Goal: Register for event/course

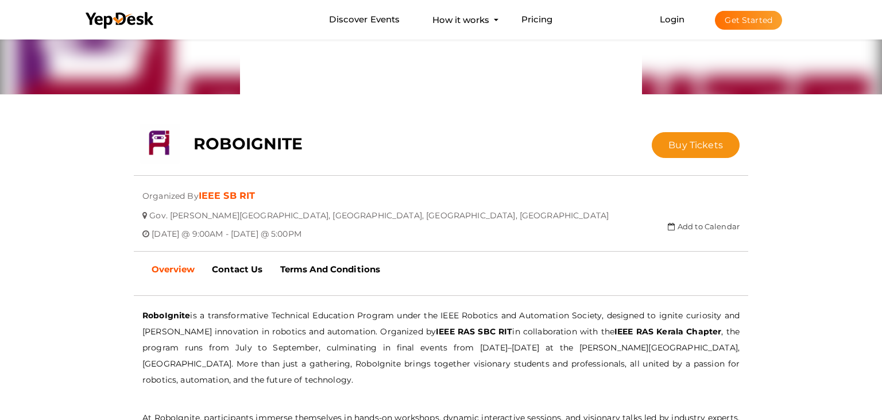
scroll to position [148, 0]
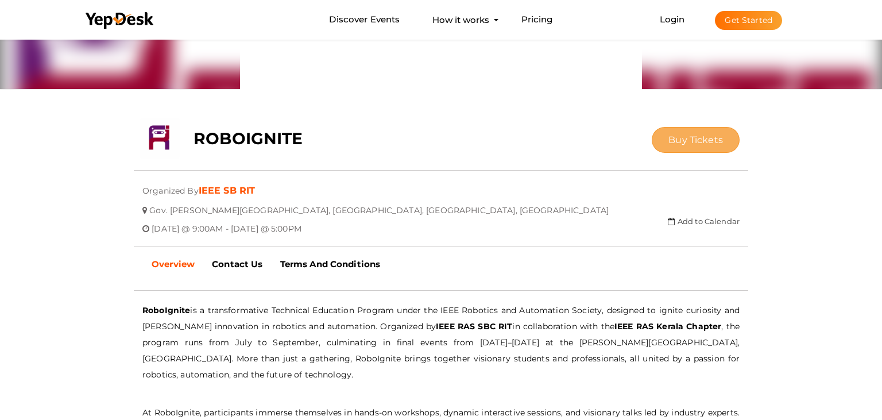
click at [700, 145] on span "Buy Tickets" at bounding box center [695, 139] width 55 height 11
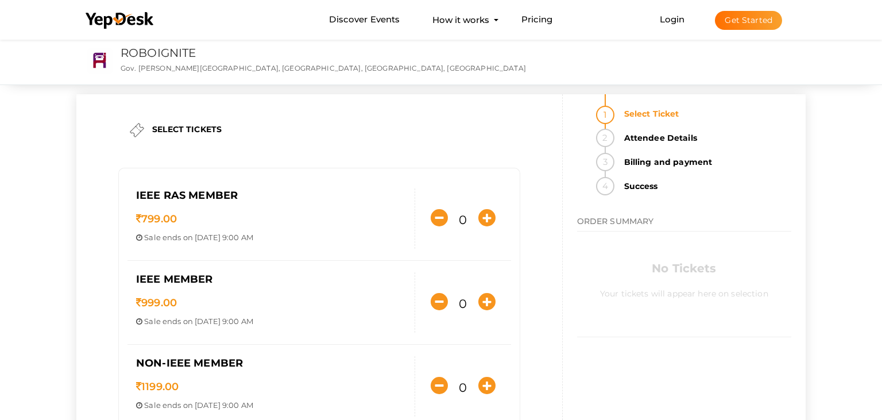
click at [464, 300] on input "0" at bounding box center [463, 303] width 20 height 23
click at [483, 301] on icon "button" at bounding box center [486, 301] width 17 height 17
type input "1"
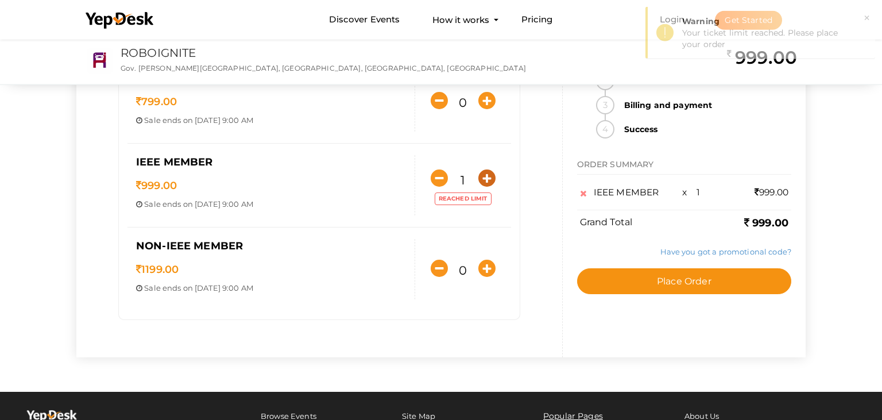
scroll to position [115, 0]
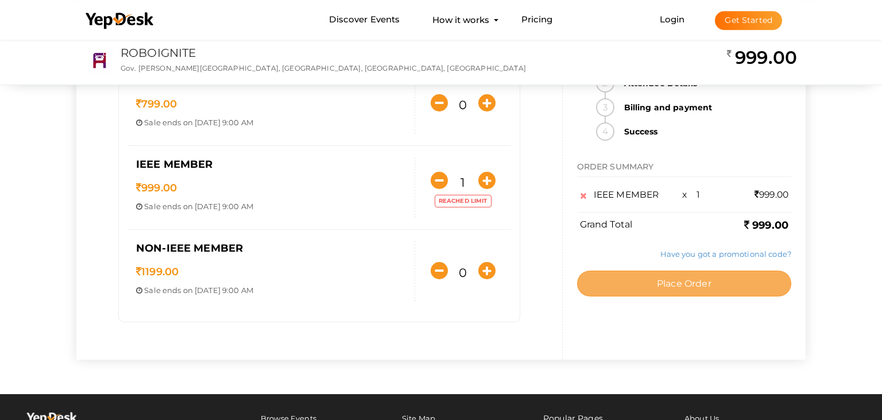
click at [681, 278] on span "Place Order" at bounding box center [684, 283] width 55 height 11
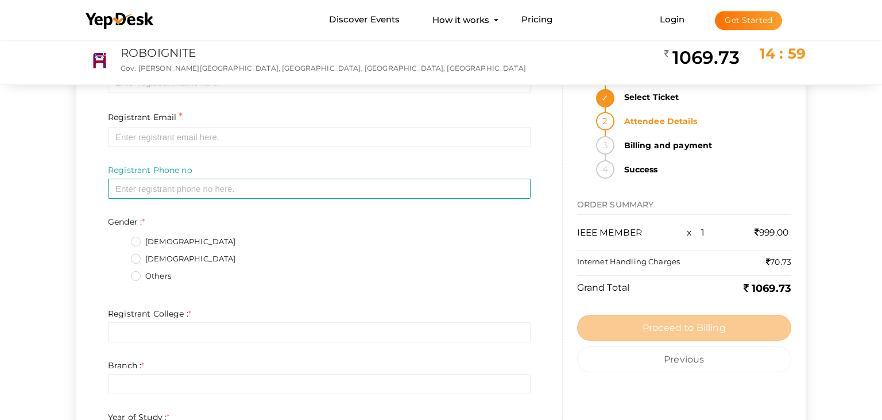
scroll to position [0, 0]
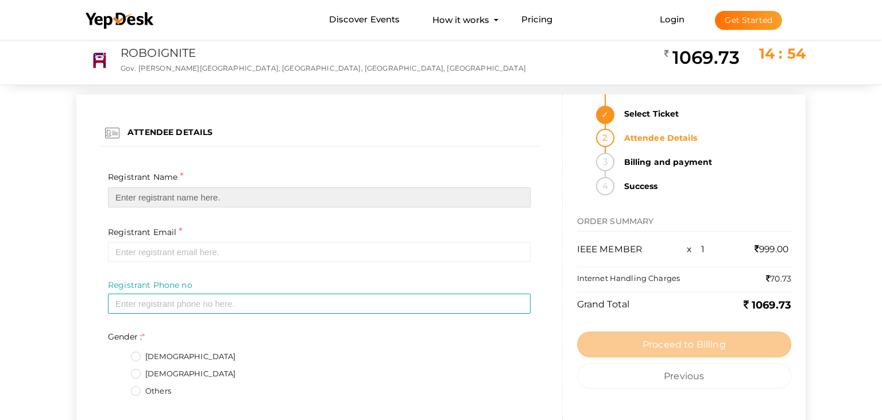
click at [223, 195] on input "text" at bounding box center [319, 197] width 423 height 20
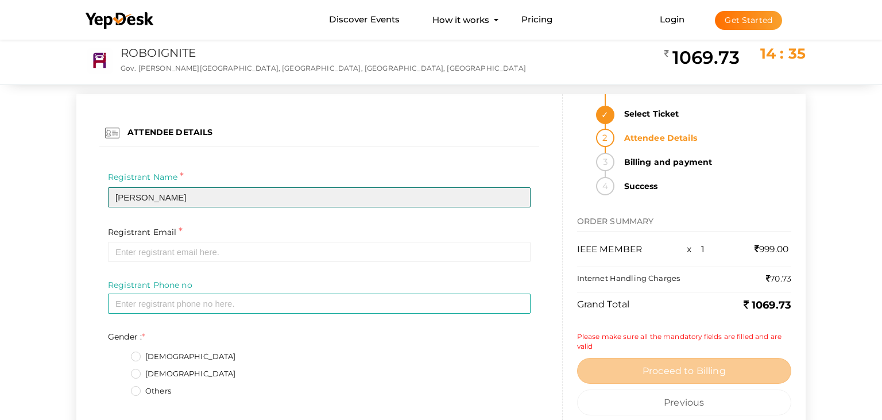
type input "[PERSON_NAME]"
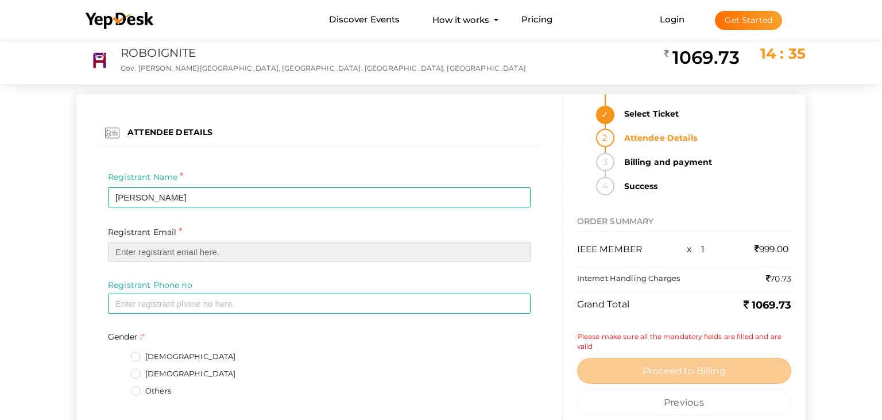
click at [224, 254] on input "email" at bounding box center [319, 252] width 423 height 20
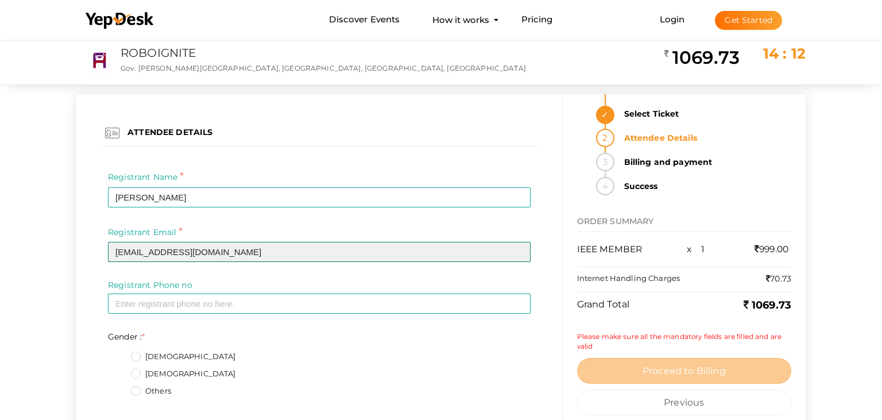
type input "[EMAIL_ADDRESS][DOMAIN_NAME]"
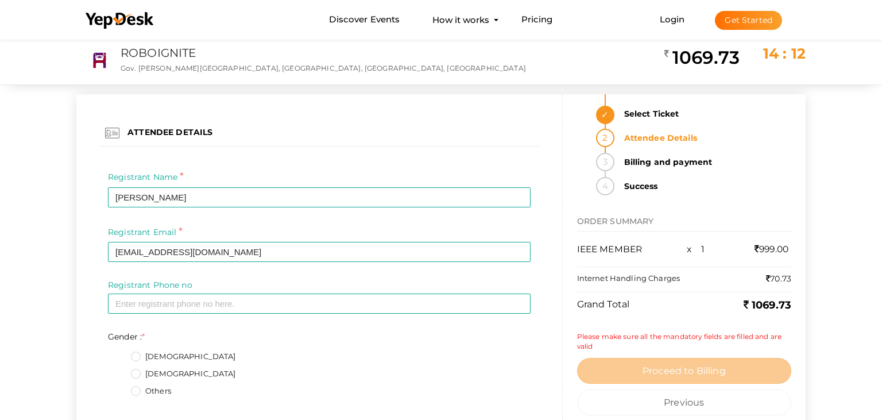
click at [138, 371] on label "[DEMOGRAPHIC_DATA]" at bounding box center [183, 373] width 105 height 11
click at [119, 370] on input "[DEMOGRAPHIC_DATA]" at bounding box center [119, 370] width 0 height 0
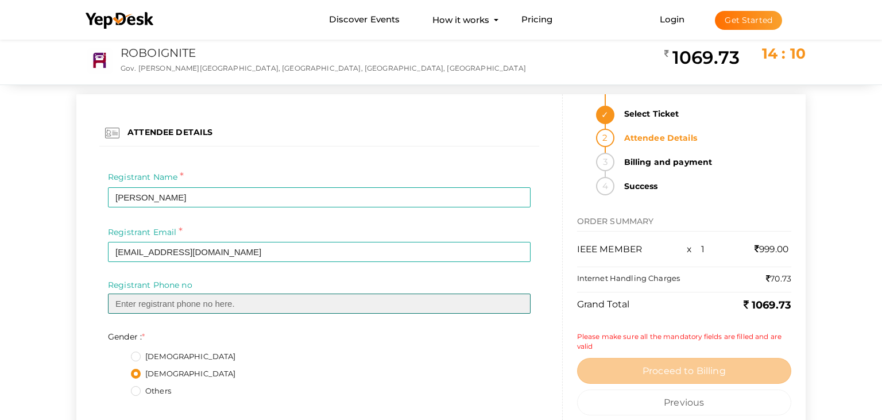
click at [193, 306] on input "text" at bounding box center [319, 303] width 423 height 20
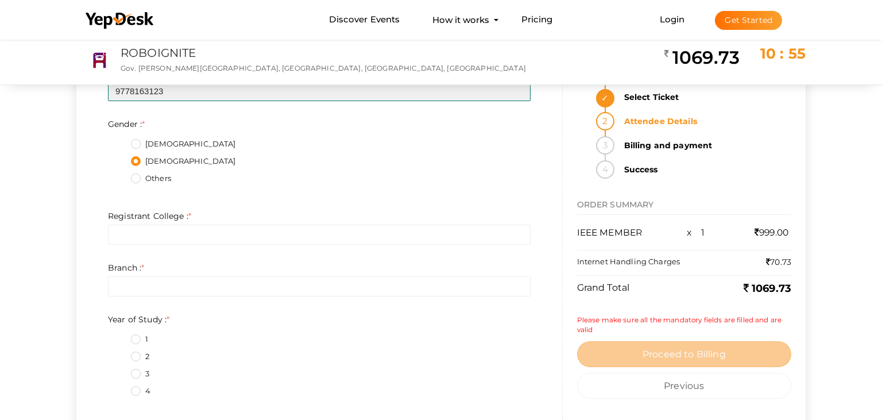
scroll to position [220, 0]
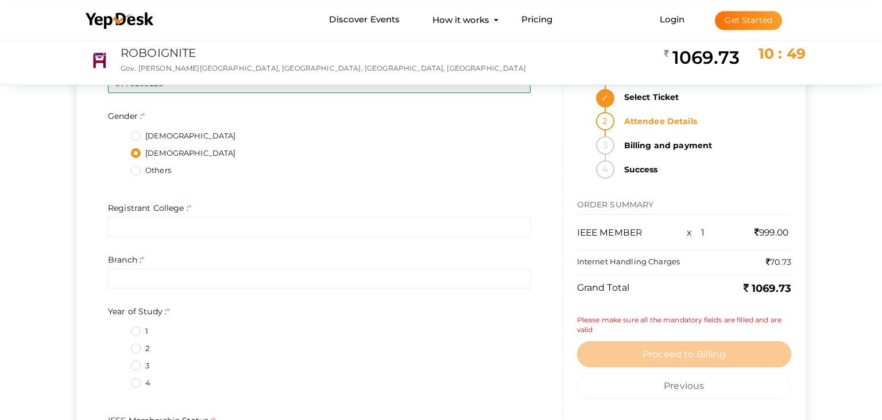
type input "9778163123"
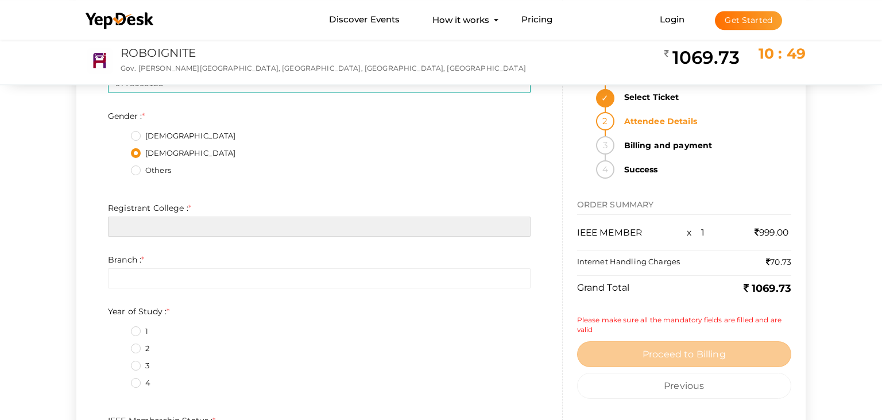
click at [351, 221] on input "text" at bounding box center [319, 226] width 423 height 20
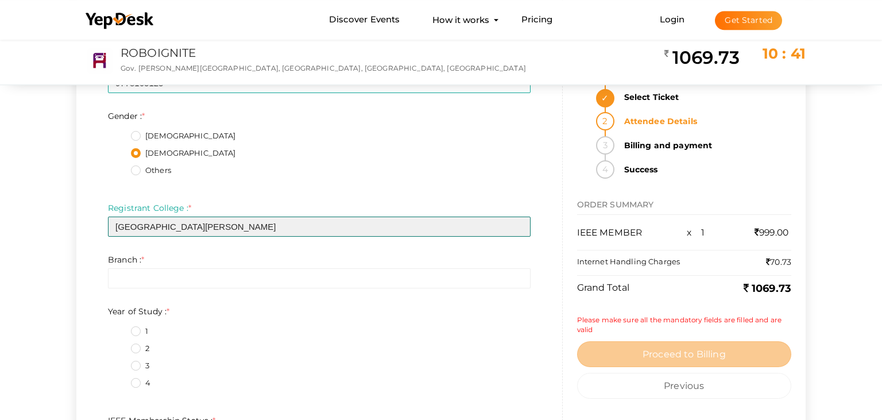
type input "[GEOGRAPHIC_DATA][PERSON_NAME]"
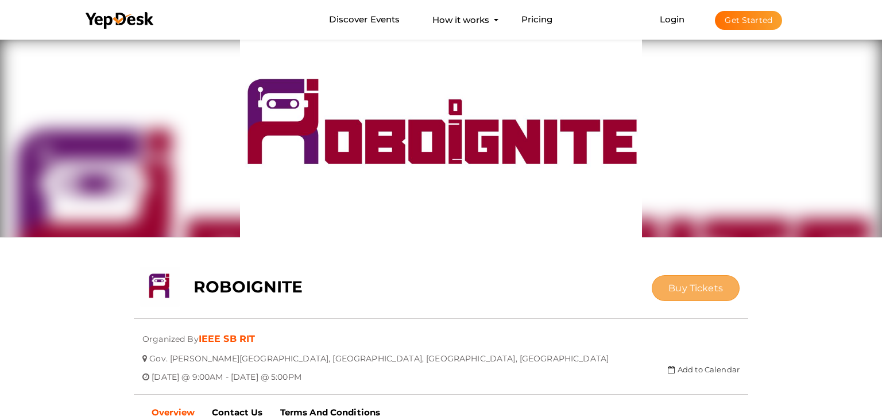
click at [669, 289] on span "Buy Tickets" at bounding box center [695, 287] width 55 height 11
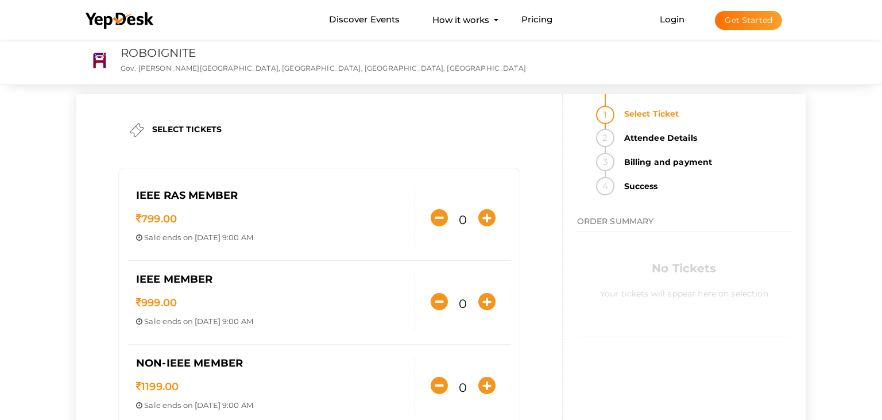
click at [462, 300] on input "0" at bounding box center [463, 303] width 20 height 23
click at [481, 302] on icon "button" at bounding box center [486, 301] width 17 height 17
type input "1"
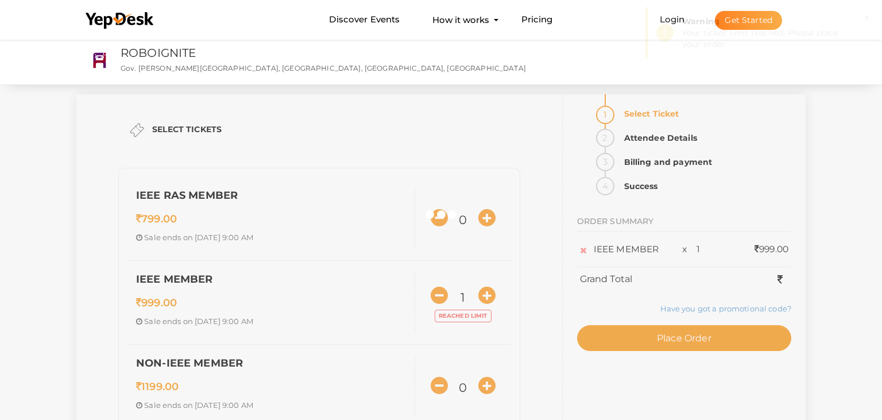
click at [629, 329] on div at bounding box center [441, 210] width 882 height 420
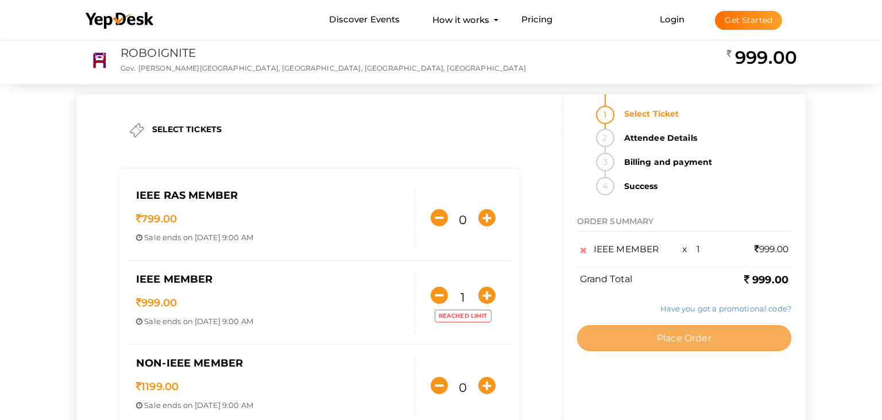
click at [621, 332] on button "Place Order" at bounding box center [684, 338] width 214 height 26
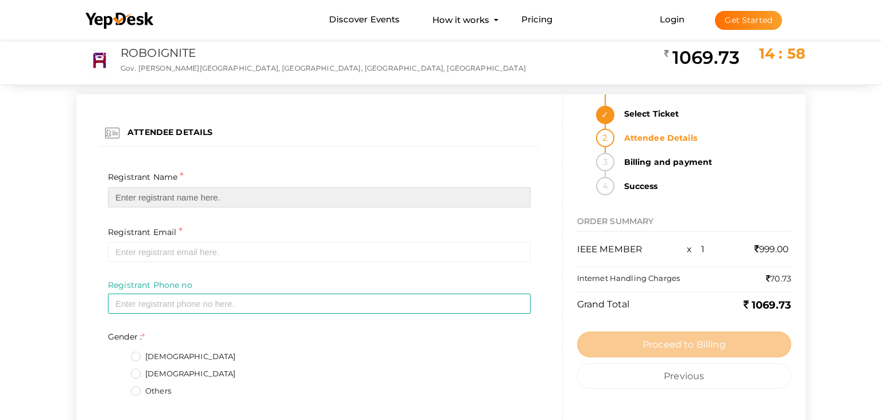
click at [231, 198] on input "text" at bounding box center [319, 197] width 423 height 20
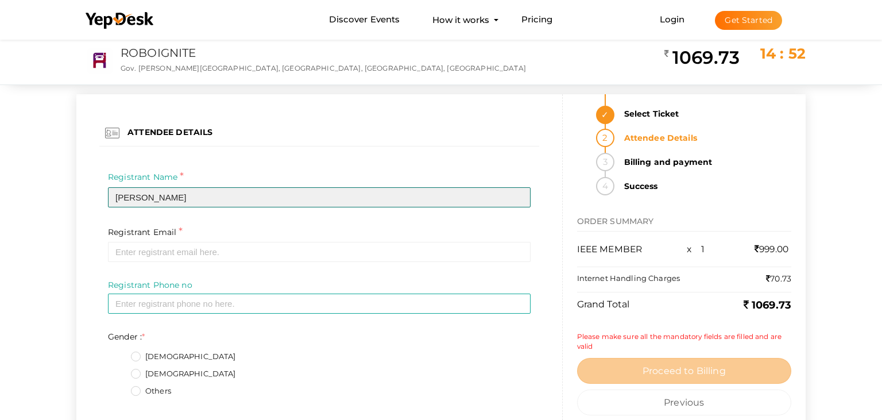
type input "[PERSON_NAME]"
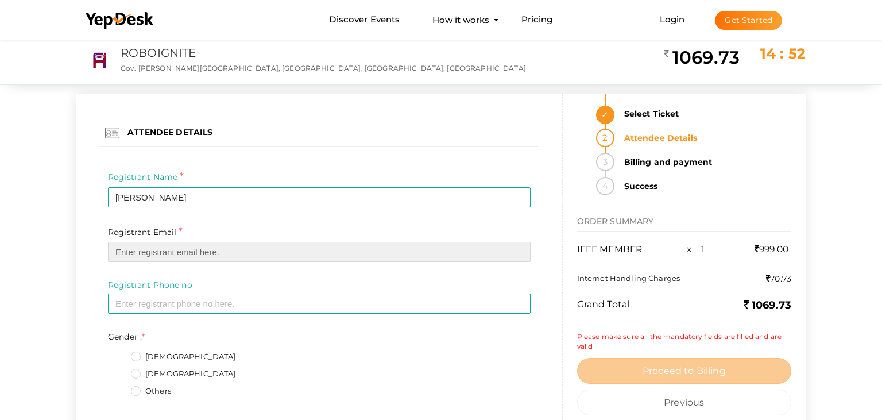
click at [241, 247] on input "email" at bounding box center [319, 252] width 423 height 20
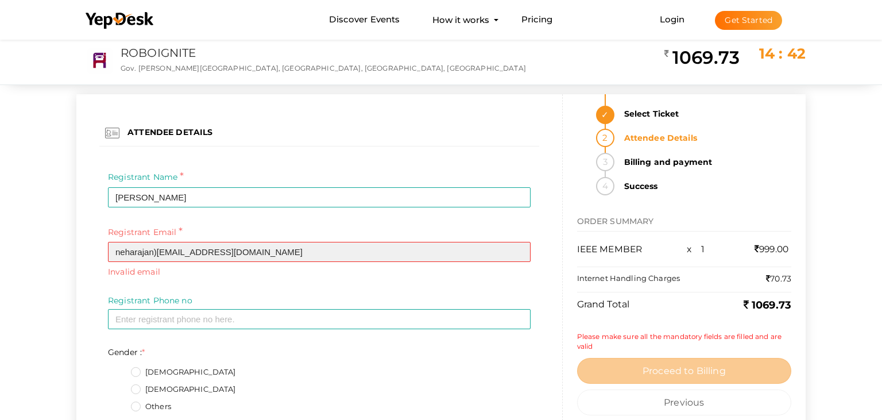
click at [155, 251] on input "neharajan)[EMAIL_ADDRESS][DOMAIN_NAME]" at bounding box center [319, 252] width 423 height 20
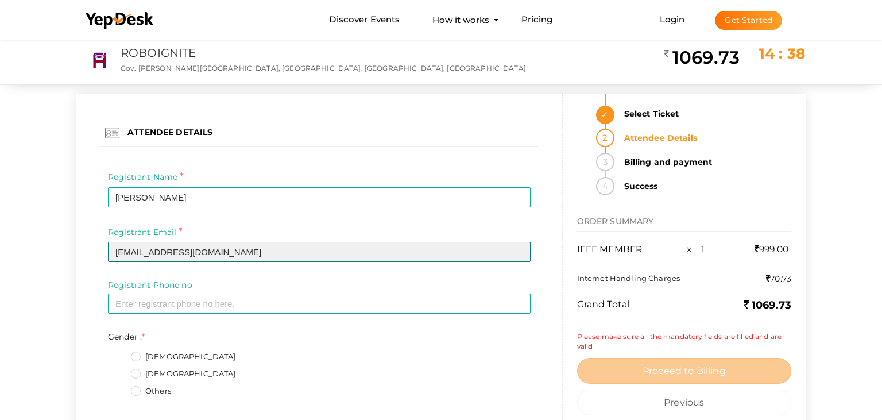
type input "[EMAIL_ADDRESS][DOMAIN_NAME]"
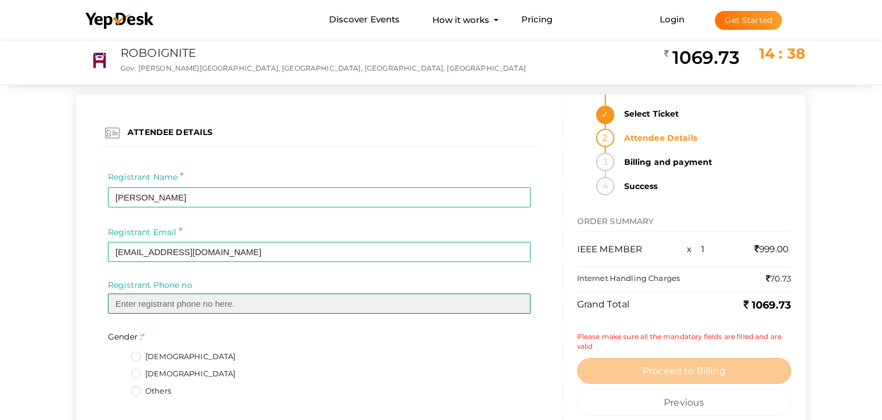
click at [217, 297] on input "text" at bounding box center [319, 303] width 423 height 20
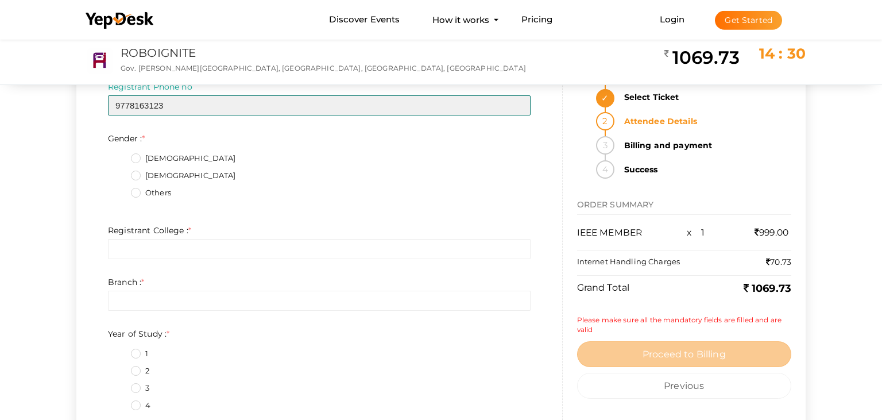
scroll to position [212, 0]
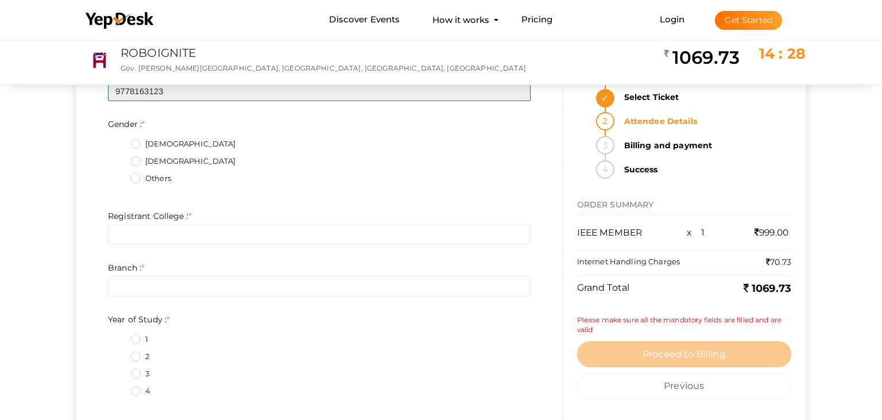
type input "9778163123"
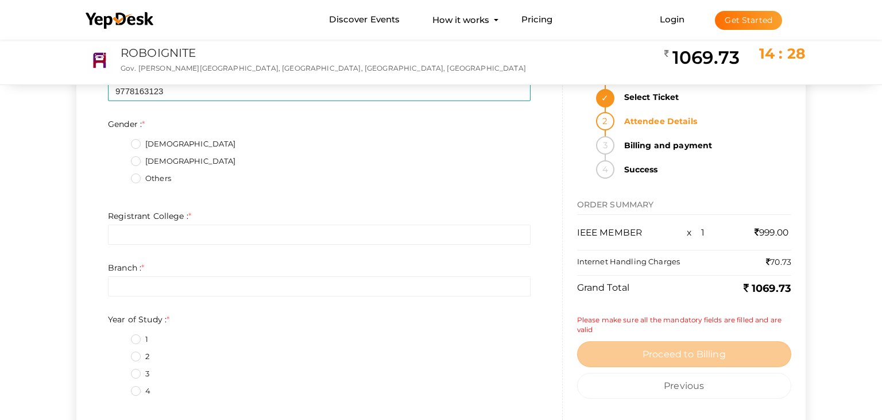
click at [137, 163] on label "[DEMOGRAPHIC_DATA]" at bounding box center [183, 161] width 105 height 11
click at [119, 158] on input "[DEMOGRAPHIC_DATA]" at bounding box center [119, 158] width 0 height 0
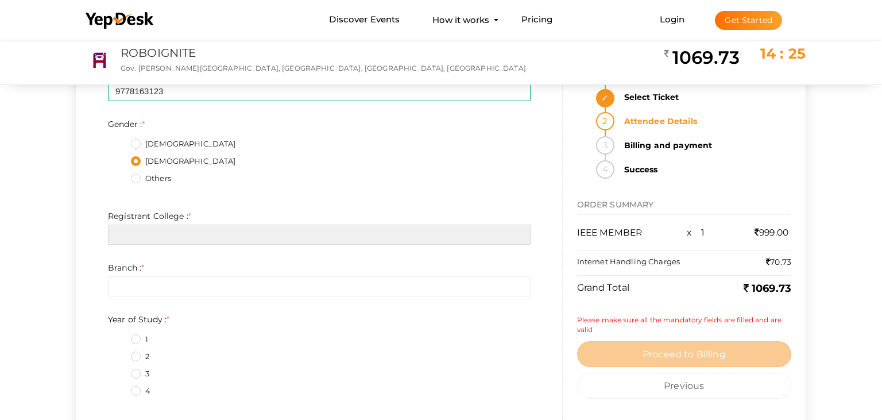
click at [164, 234] on input "text" at bounding box center [319, 234] width 423 height 20
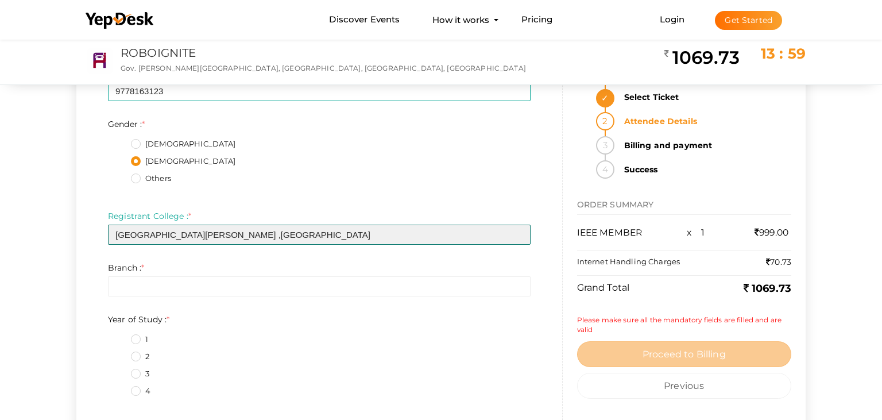
click at [285, 234] on input "[GEOGRAPHIC_DATA][PERSON_NAME] ,[GEOGRAPHIC_DATA]" at bounding box center [319, 234] width 423 height 20
type input "[GEOGRAPHIC_DATA][PERSON_NAME] ,PALAI"
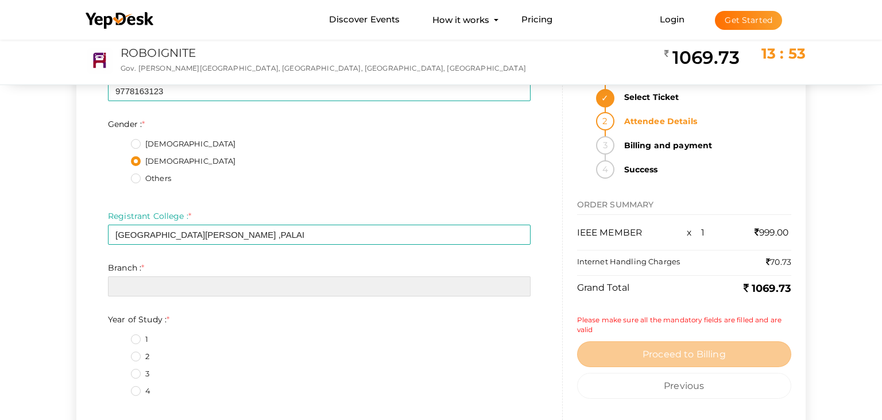
click at [223, 284] on input "text" at bounding box center [319, 286] width 423 height 20
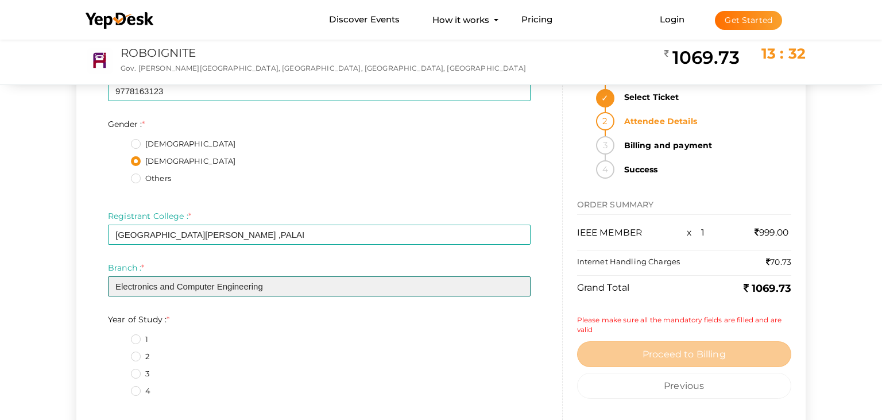
type input "Electronics and Computer Engineering"
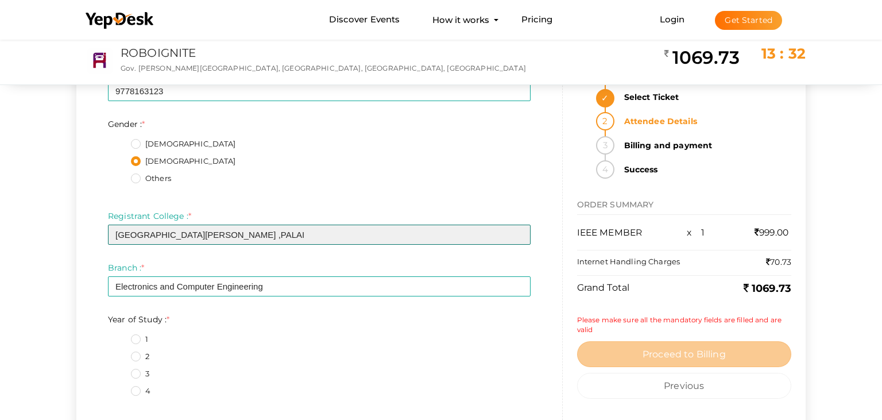
click at [166, 236] on input "[GEOGRAPHIC_DATA][PERSON_NAME] ,PALAI" at bounding box center [319, 234] width 423 height 20
click at [203, 234] on input "[GEOGRAPHIC_DATA][PERSON_NAME] ,[GEOGRAPHIC_DATA]" at bounding box center [319, 234] width 423 height 20
click at [209, 233] on input "[GEOGRAPHIC_DATA][PERSON_NAME] ,[GEOGRAPHIC_DATA]" at bounding box center [319, 234] width 423 height 20
click at [266, 233] on input "[GEOGRAPHIC_DATA][PERSON_NAME] ,PALAI" at bounding box center [319, 234] width 423 height 20
click at [276, 236] on input "[GEOGRAPHIC_DATA][PERSON_NAME] ,PALAI" at bounding box center [319, 234] width 423 height 20
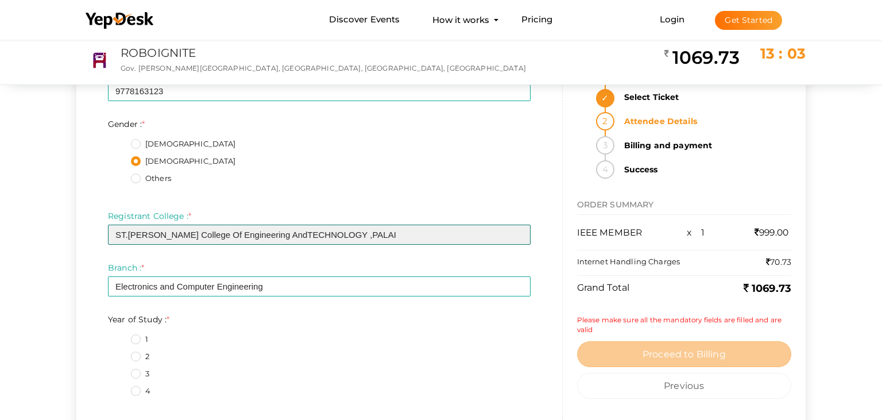
click at [276, 236] on input "ST.[PERSON_NAME] College Of Engineering AndTECHNOLOGY ,PALAI" at bounding box center [319, 234] width 423 height 20
click at [267, 232] on input "ST.[PERSON_NAME] College Of Engineering AndTECHNOLOGY ,PALAI" at bounding box center [319, 234] width 423 height 20
click at [330, 231] on input "[GEOGRAPHIC_DATA][PERSON_NAME] ,PALAI" at bounding box center [319, 234] width 423 height 20
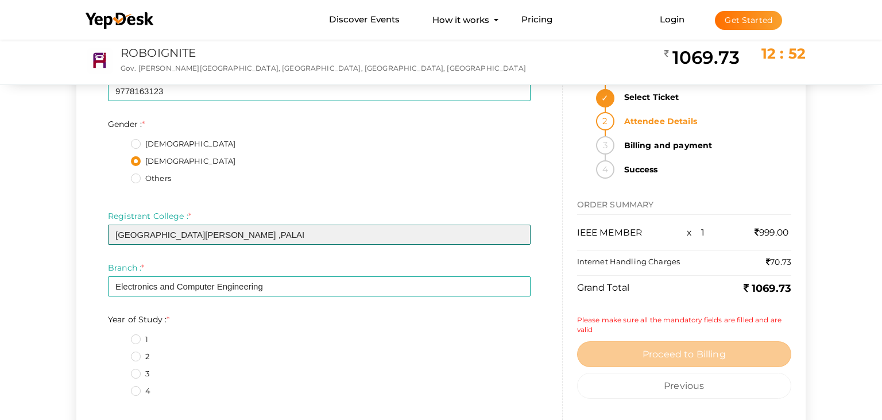
click at [349, 238] on input "[GEOGRAPHIC_DATA][PERSON_NAME] ,PALAI" at bounding box center [319, 234] width 423 height 20
click at [160, 234] on input "[GEOGRAPHIC_DATA][PERSON_NAME] ,[GEOGRAPHIC_DATA]" at bounding box center [319, 234] width 423 height 20
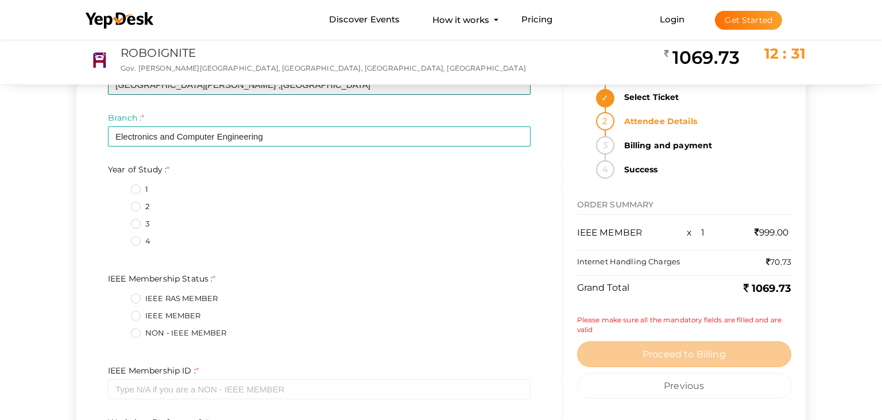
scroll to position [377, 0]
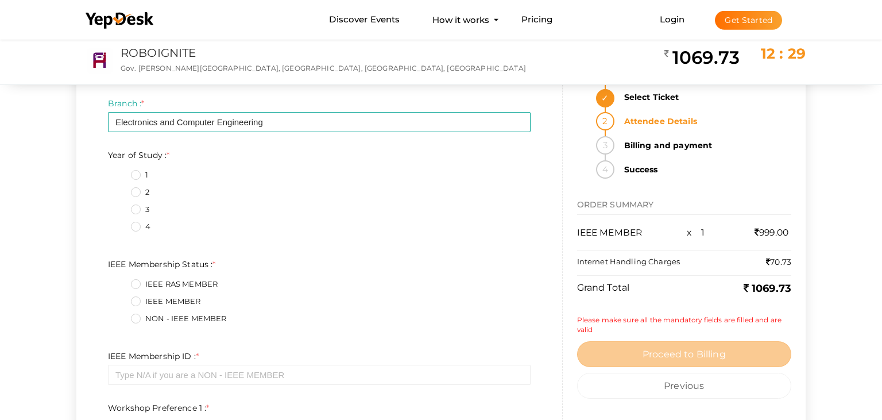
type input "[GEOGRAPHIC_DATA][PERSON_NAME] ,[GEOGRAPHIC_DATA]"
click at [139, 192] on label "2" at bounding box center [140, 192] width 18 height 11
click at [119, 189] on Study\+1\+ "2" at bounding box center [119, 189] width 0 height 0
click at [139, 301] on label "IEEE MEMBER" at bounding box center [166, 301] width 70 height 11
click at [119, 298] on Status\+1\+ "IEEE MEMBER" at bounding box center [119, 298] width 0 height 0
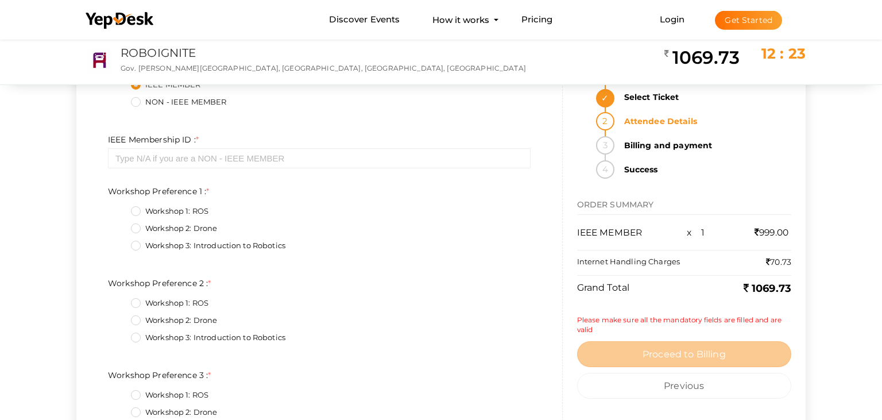
scroll to position [597, 0]
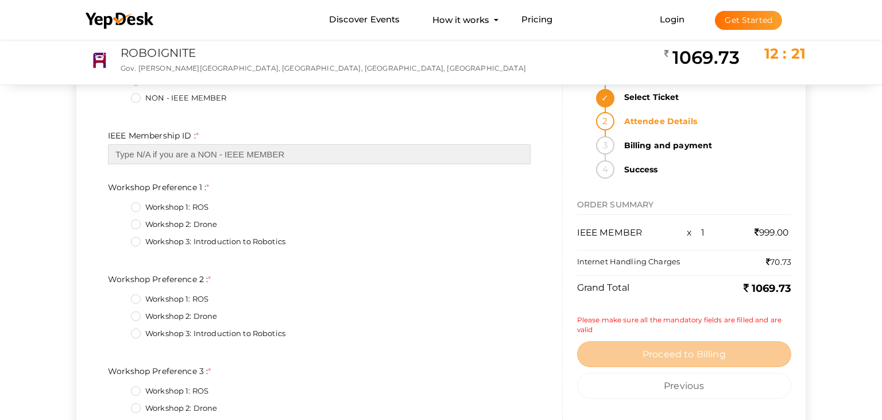
click at [263, 164] on input "text" at bounding box center [319, 154] width 423 height 20
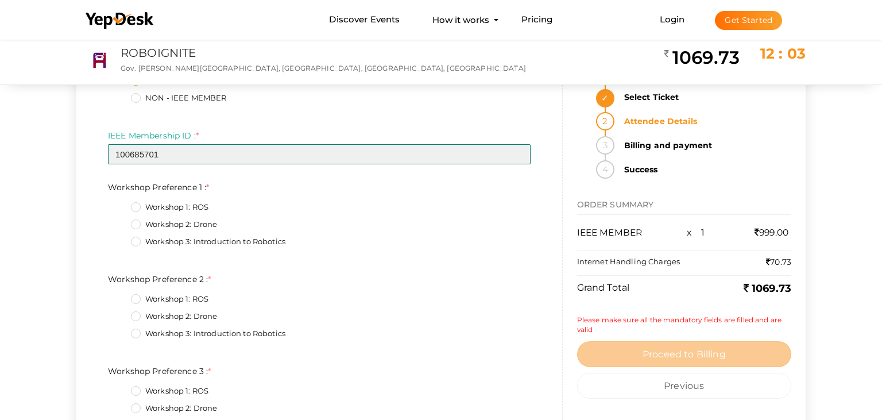
type input "100685701"
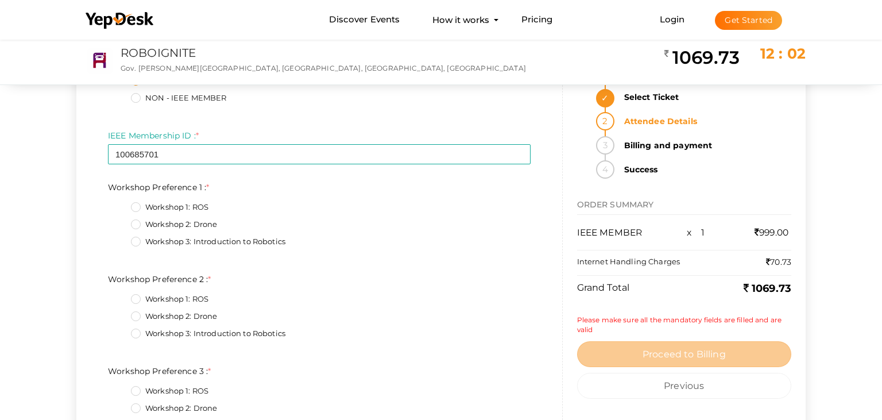
click at [137, 239] on label "Workshop 3: Introduction to Robotics" at bounding box center [208, 241] width 154 height 11
click at [119, 238] on 1\+2\+ "Workshop 3: Introduction to Robotics" at bounding box center [119, 238] width 0 height 0
click at [135, 297] on label "Workshop 1: ROS" at bounding box center [170, 298] width 78 height 11
click at [119, 296] on 2\+0\+ "Workshop 1: ROS" at bounding box center [119, 296] width 0 height 0
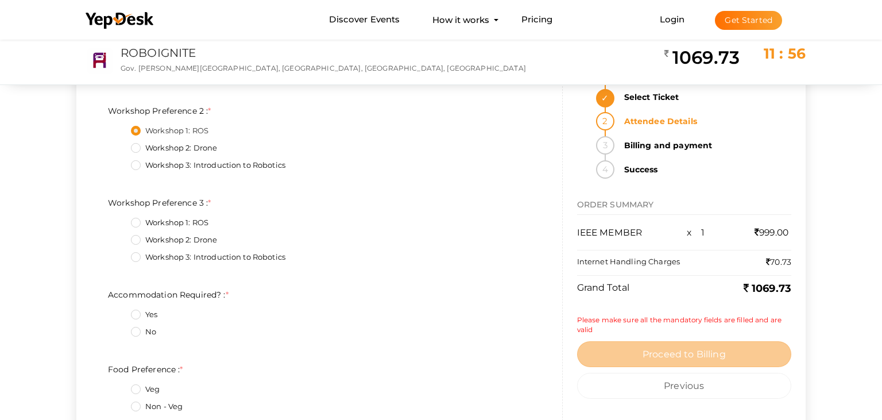
scroll to position [776, 0]
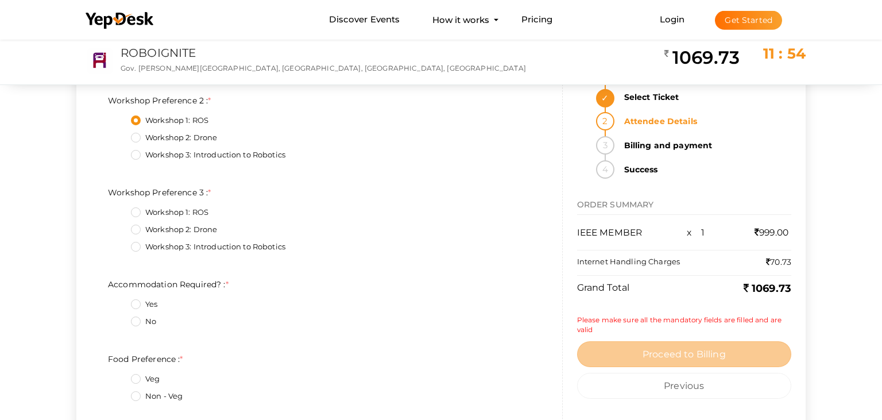
click at [137, 230] on label "Workshop 2: Drone" at bounding box center [174, 229] width 86 height 11
click at [119, 226] on 3\+1\+ "Workshop 2: Drone" at bounding box center [119, 226] width 0 height 0
click at [136, 303] on label "Yes" at bounding box center [144, 304] width 26 height 11
click at [119, 301] on Required\?\+0\+ "Yes" at bounding box center [119, 301] width 0 height 0
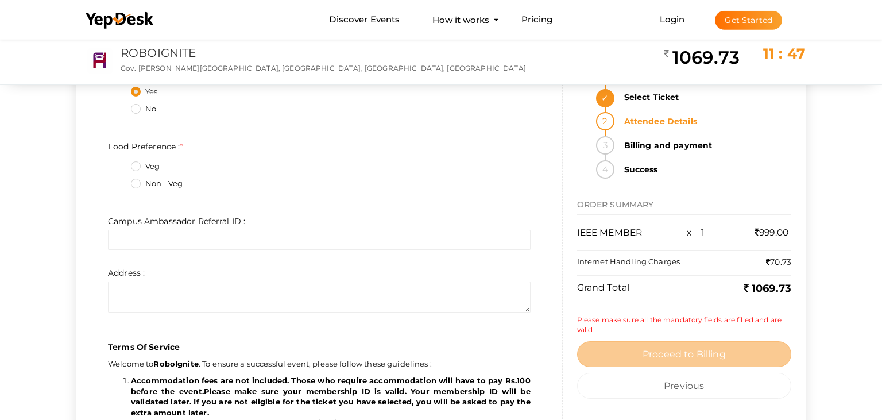
scroll to position [992, 0]
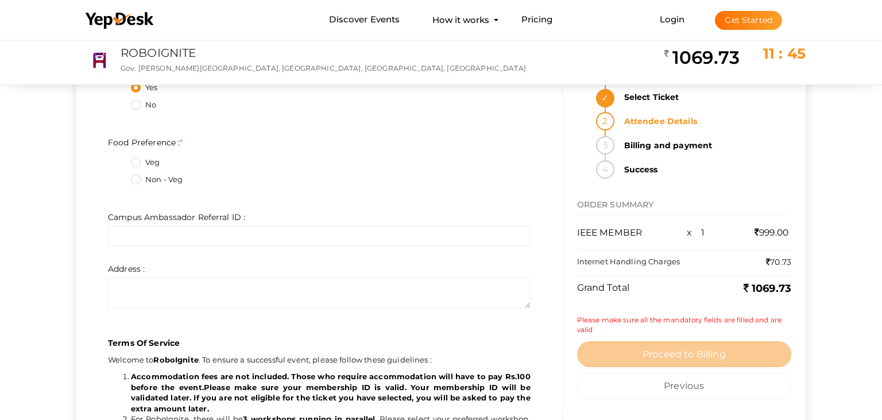
click at [134, 180] on label "Non - Veg" at bounding box center [157, 179] width 52 height 11
click at [119, 176] on Preference\+1\+ "Non - Veg" at bounding box center [119, 176] width 0 height 0
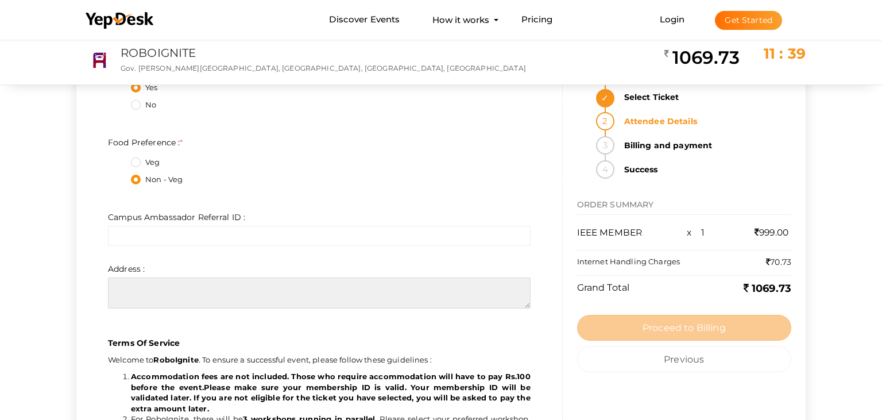
click at [176, 290] on textarea at bounding box center [319, 292] width 423 height 31
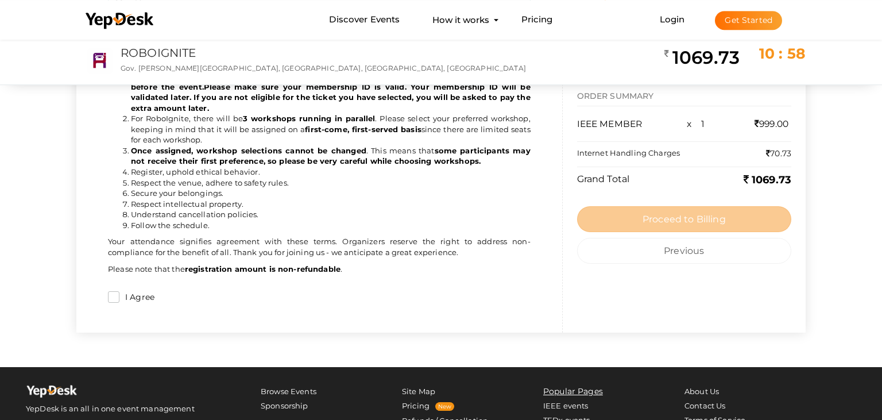
scroll to position [1264, 0]
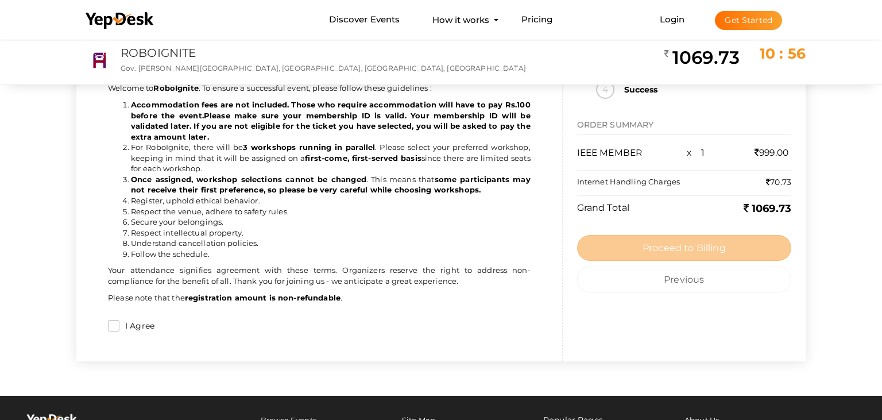
type textarea "Marlakuzhiyil (H) Konnathady P.O Marakkanam"
click at [111, 329] on input "I Agree" at bounding box center [113, 325] width 11 height 11
checkbox input "true"
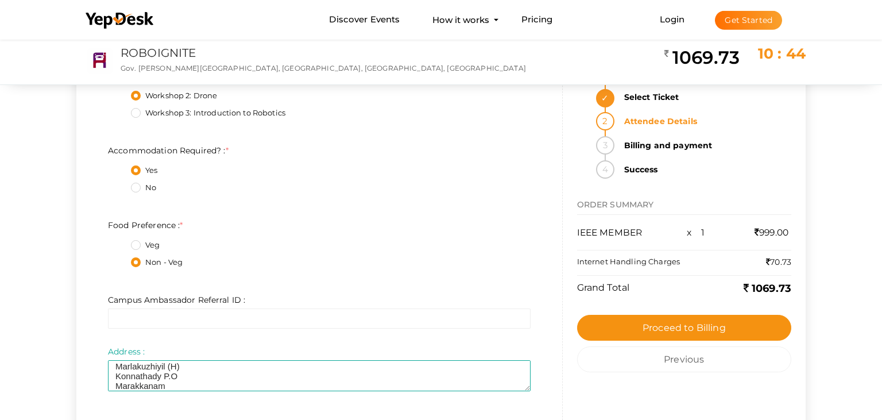
scroll to position [905, 0]
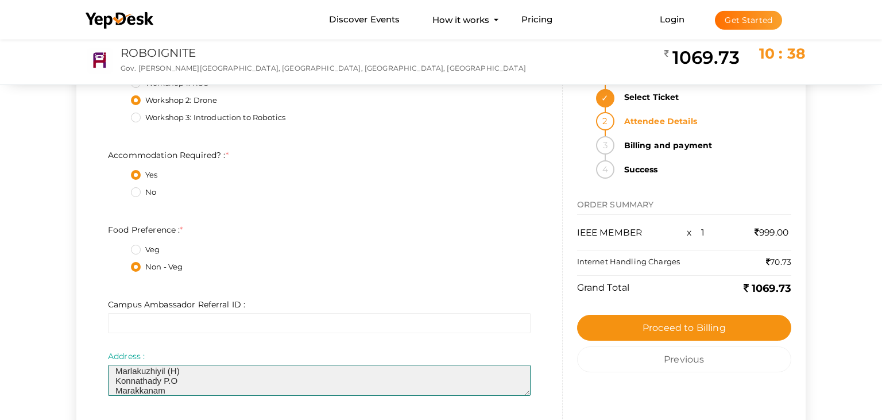
click at [291, 386] on textarea at bounding box center [319, 380] width 423 height 31
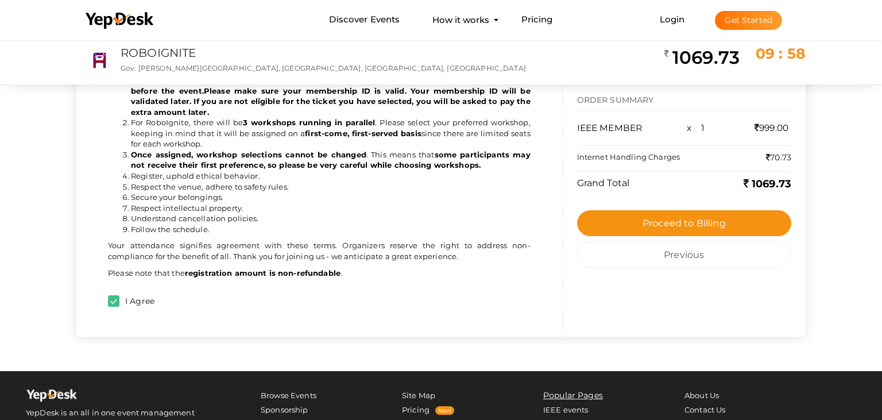
scroll to position [1292, 0]
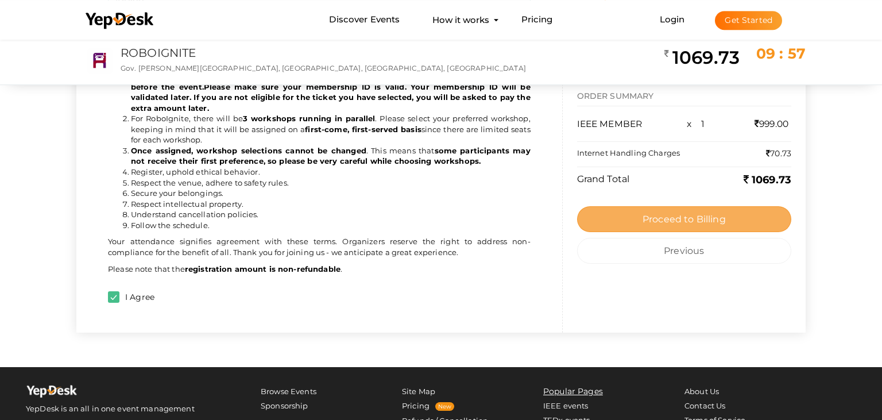
type textarea "Marlakuzhiyil (H) Konnathady P.O Marakkanam 685563 IDUKKI"
click at [718, 220] on span "Proceed to Billing" at bounding box center [683, 219] width 83 height 11
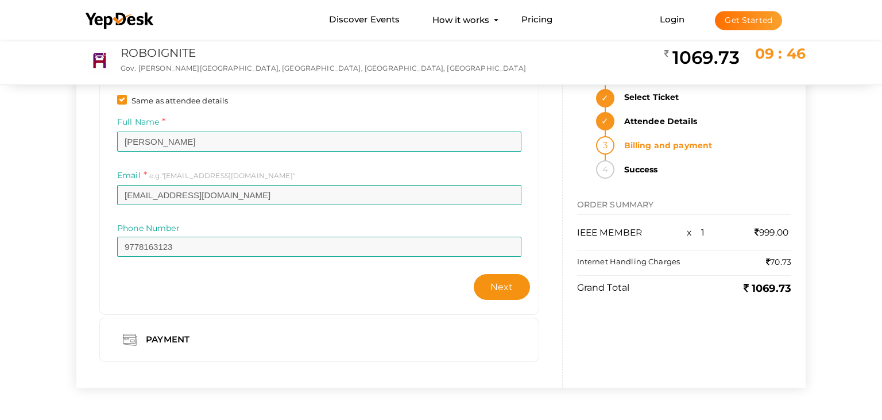
scroll to position [71, 0]
click at [481, 289] on button "Next" at bounding box center [502, 287] width 56 height 26
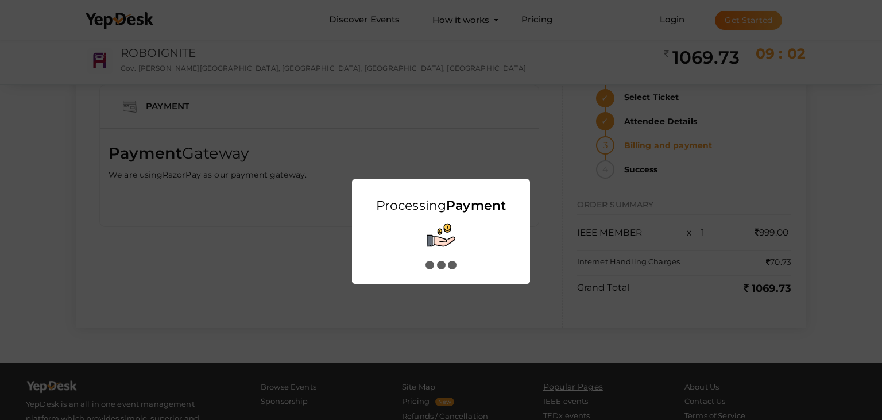
scroll to position [0, 0]
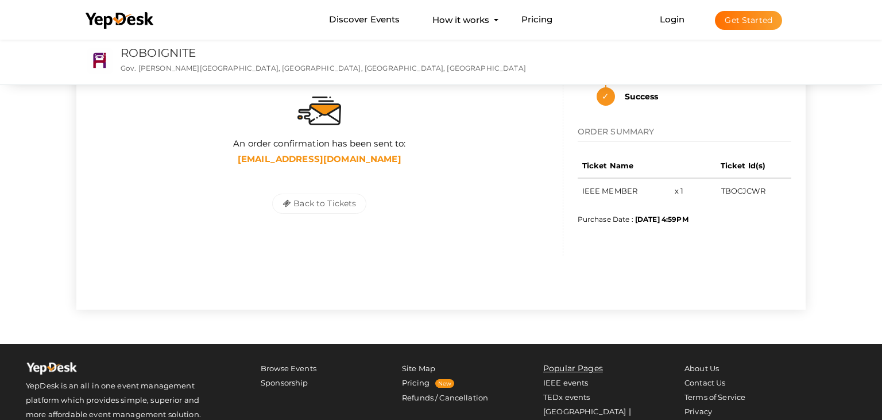
scroll to position [86, 0]
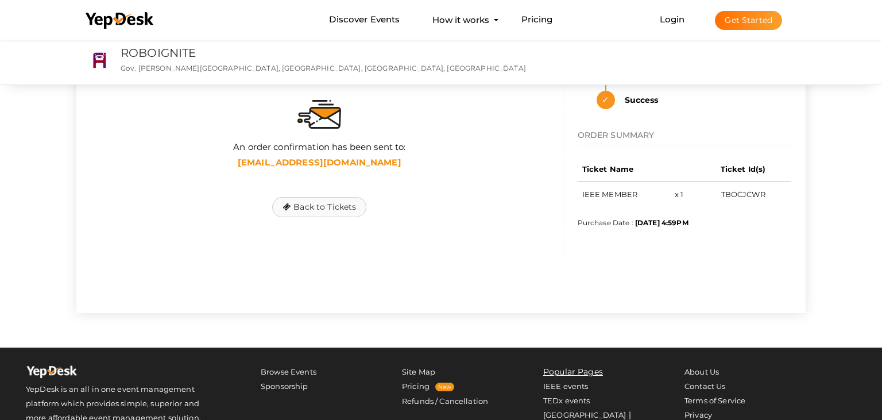
click at [325, 203] on button "Back to Tickets" at bounding box center [319, 207] width 94 height 20
